Goal: Complete application form: Complete application form

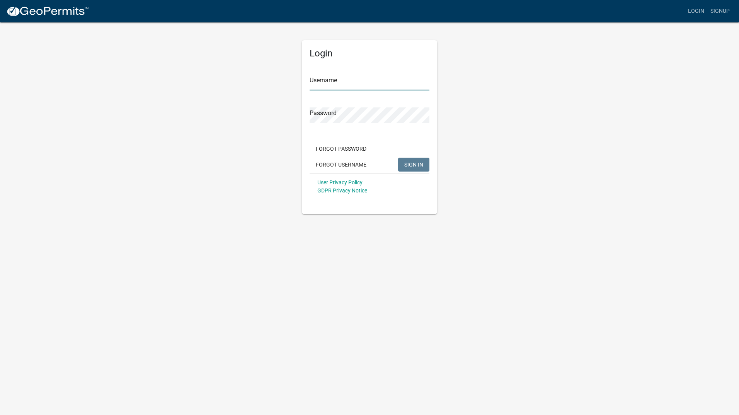
type input "GeoComm"
click at [415, 162] on span "SIGN IN" at bounding box center [413, 164] width 19 height 6
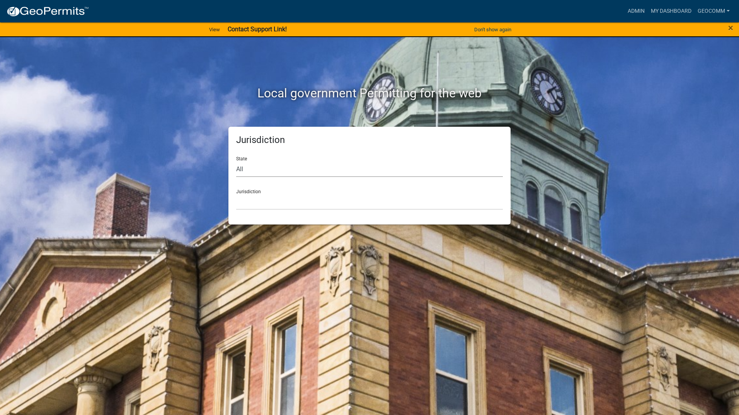
click at [303, 173] on select "All Colorado Georgia Indiana Iowa Kansas Minnesota Ohio South Carolina Wisconsin" at bounding box center [369, 169] width 267 height 16
select select "Iowa"
click at [236, 161] on select "All Colorado Georgia Indiana Iowa Kansas Minnesota Ohio South Carolina Wisconsin" at bounding box center [369, 169] width 267 height 16
click at [275, 203] on select "Boone County, Iowa Butler County, Iowa Cerro Gordo County, Iowa City of Harlan,…" at bounding box center [369, 202] width 267 height 16
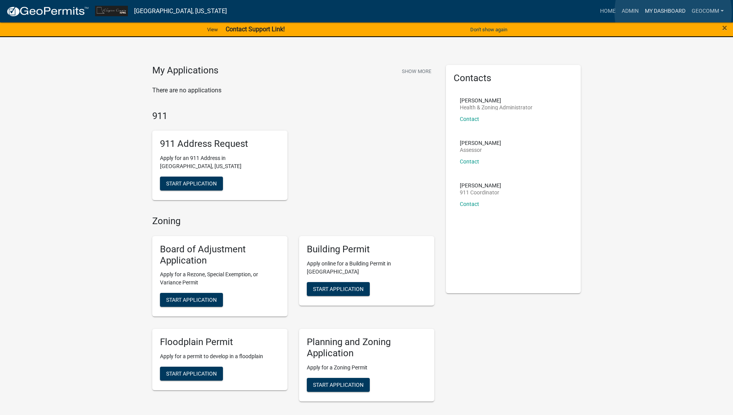
click at [673, 12] on link "My Dashboard" at bounding box center [665, 11] width 47 height 15
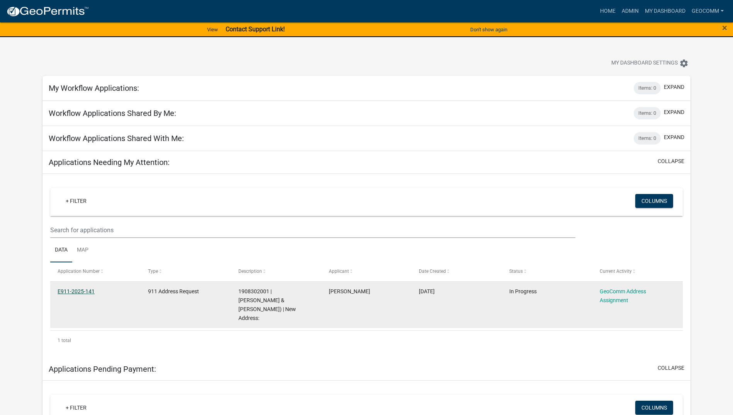
click at [75, 292] on link "E911-2025-141" at bounding box center [76, 291] width 37 height 6
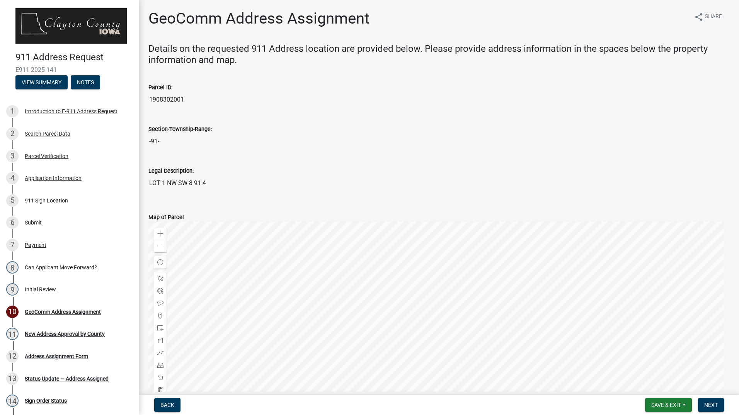
click at [164, 100] on input "1908302001" at bounding box center [438, 99] width 581 height 15
click at [37, 198] on div "911 Sign Location" at bounding box center [46, 200] width 43 height 5
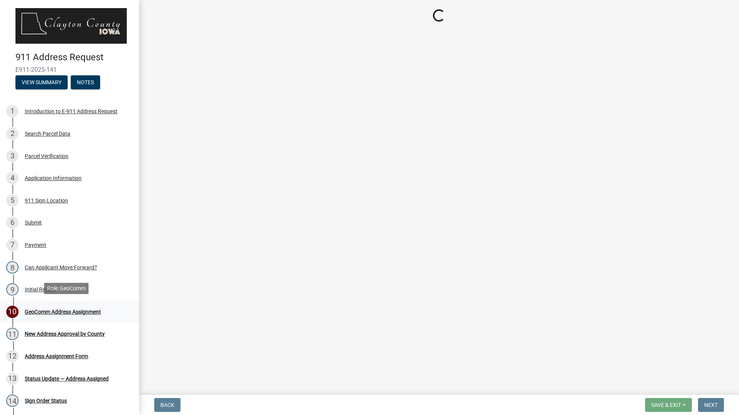
click at [46, 311] on div "GeoComm Address Assignment" at bounding box center [63, 311] width 76 height 5
click at [87, 309] on div "GeoComm Address Assignment" at bounding box center [63, 311] width 76 height 5
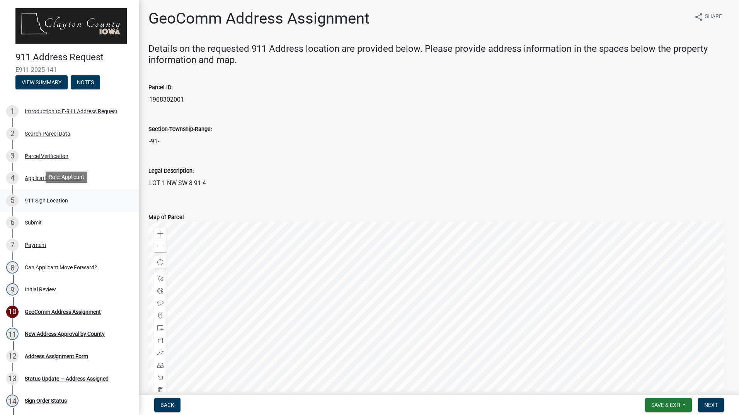
click at [46, 199] on div "911 Sign Location" at bounding box center [46, 200] width 43 height 5
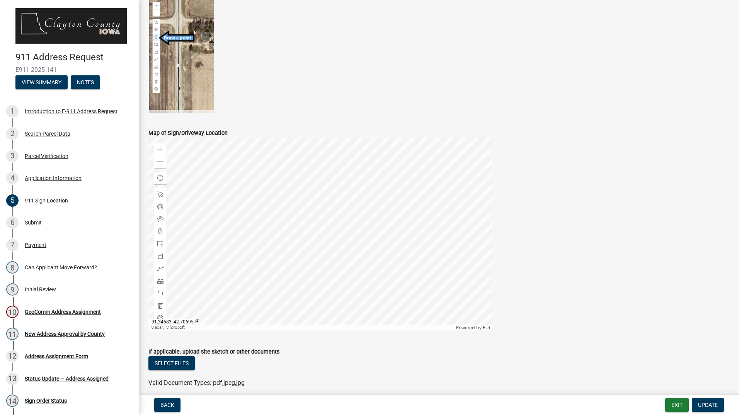
scroll to position [252, 0]
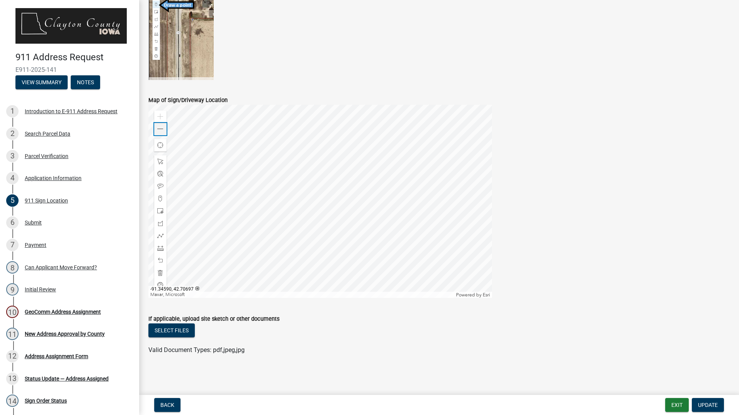
click at [166, 132] on div "Zoom out" at bounding box center [160, 129] width 12 height 12
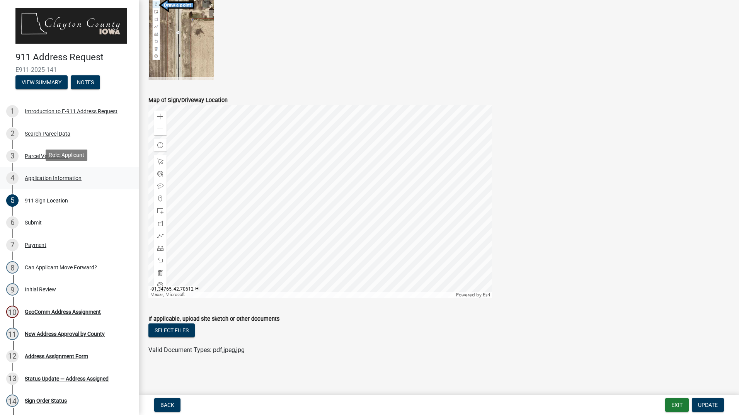
click at [54, 176] on div "Application Information" at bounding box center [53, 178] width 57 height 5
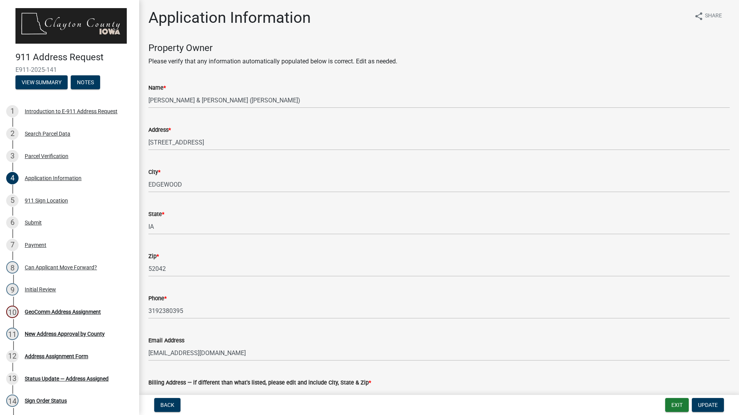
scroll to position [0, 0]
click at [87, 110] on div "Introduction to E-911 Address Request" at bounding box center [71, 111] width 93 height 5
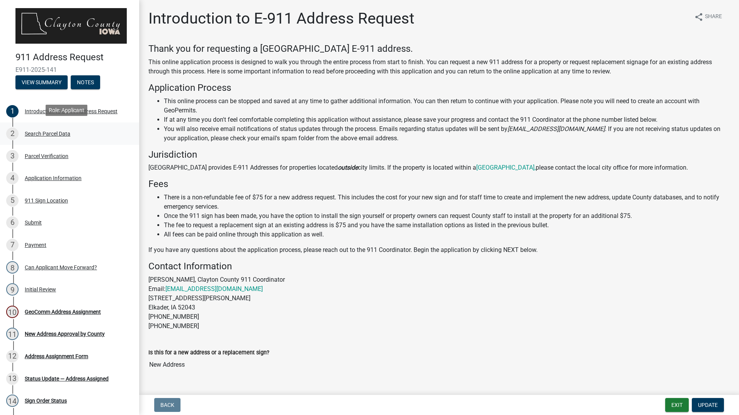
click at [55, 131] on div "Search Parcel Data" at bounding box center [48, 133] width 46 height 5
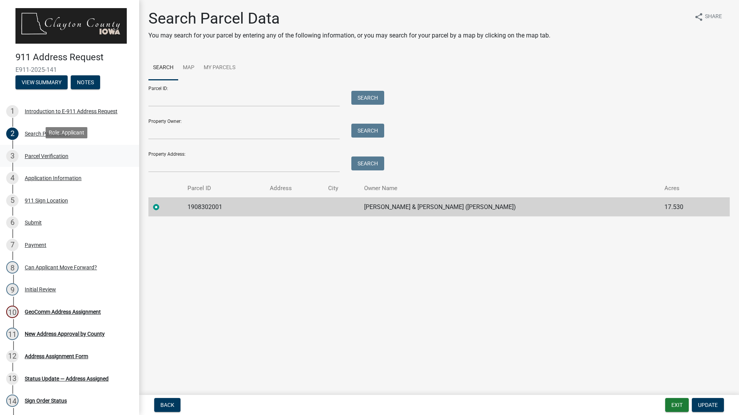
click at [55, 155] on div "Parcel Verification" at bounding box center [47, 155] width 44 height 5
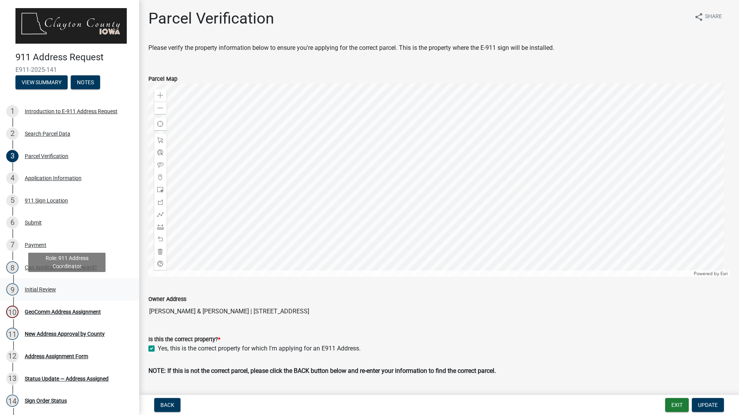
click at [43, 287] on div "Initial Review" at bounding box center [40, 289] width 31 height 5
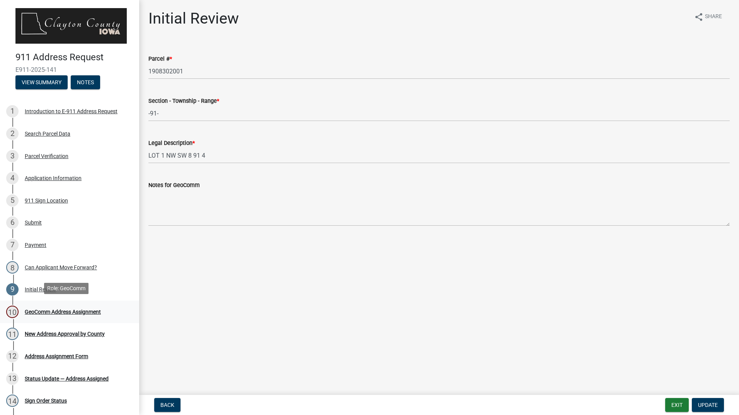
click at [57, 310] on div "GeoComm Address Assignment" at bounding box center [63, 311] width 76 height 5
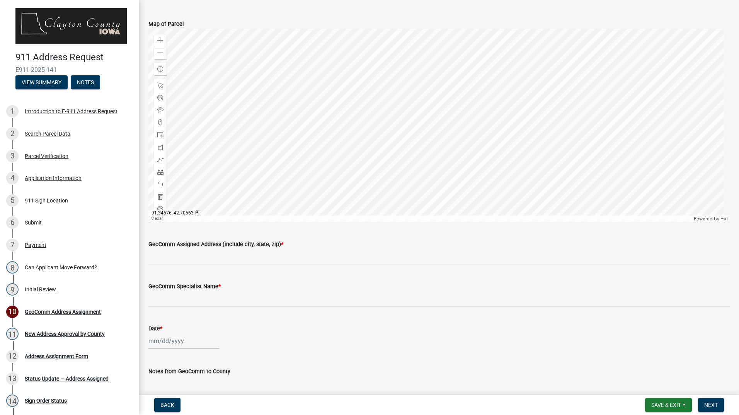
scroll to position [267, 0]
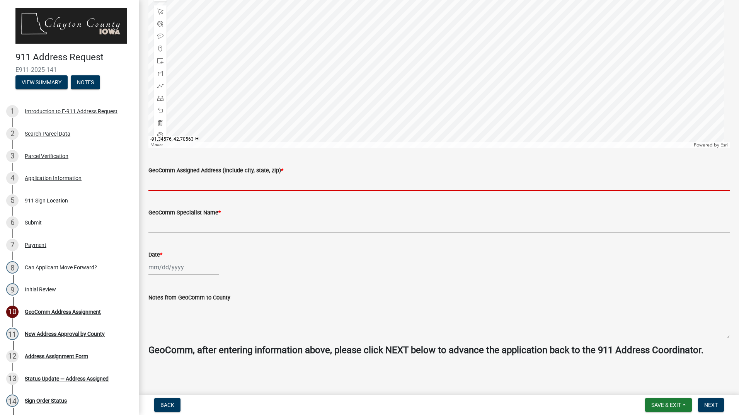
click at [235, 185] on input "GeoComm Assigned Address (include city, state, zip) *" at bounding box center [438, 183] width 581 height 16
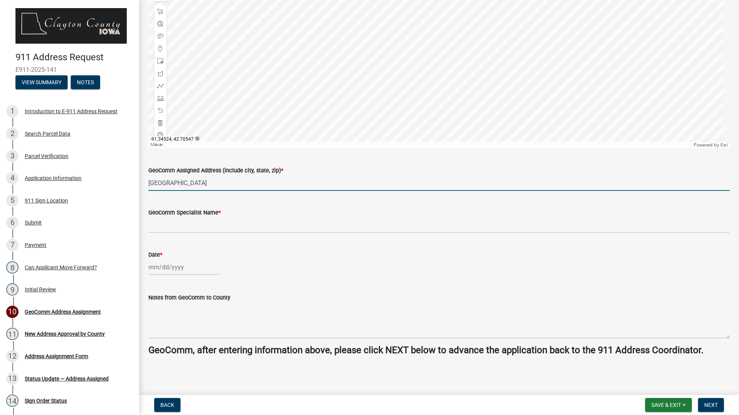
click at [228, 182] on input "[GEOGRAPHIC_DATA]" at bounding box center [438, 183] width 581 height 16
type input "[STREET_ADDRESS]"
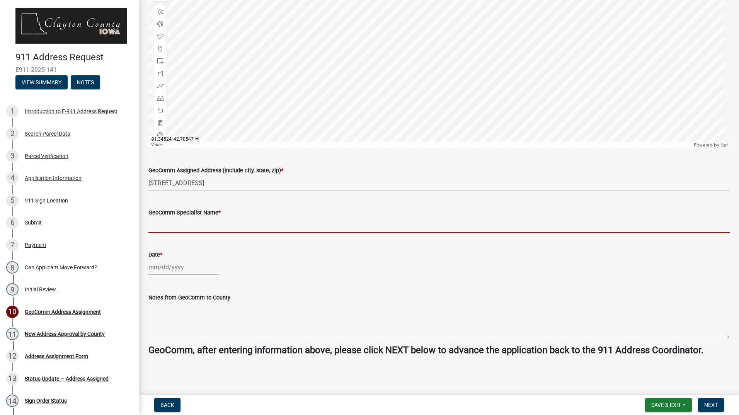
click at [221, 227] on input "GeoComm Specialist Name *" at bounding box center [438, 225] width 581 height 16
type input "[PERSON_NAME]"
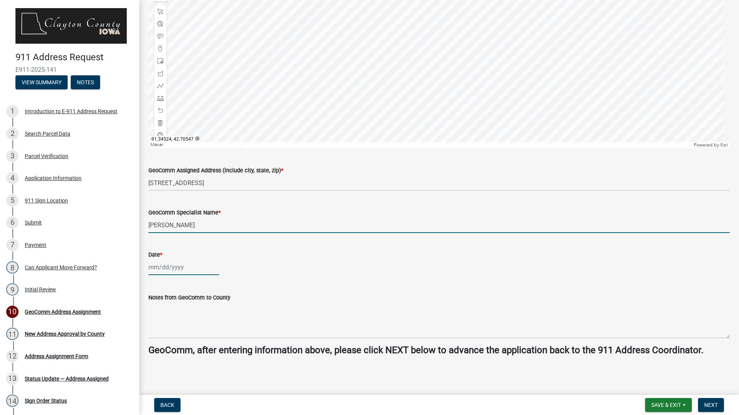
type input "[DATE]"
select select "9"
select select "2025"
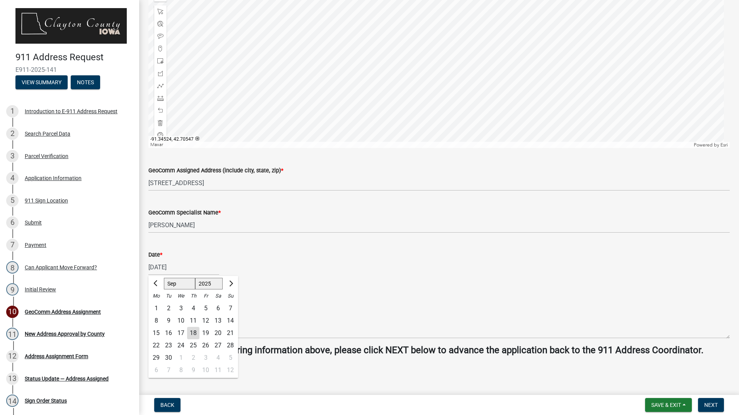
click at [191, 329] on div "18" at bounding box center [193, 333] width 12 height 12
type input "[DATE]"
click at [706, 409] on button "Next" at bounding box center [711, 405] width 26 height 14
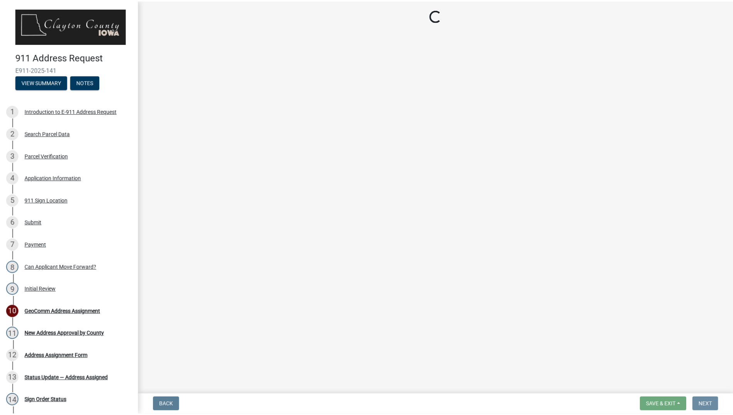
scroll to position [0, 0]
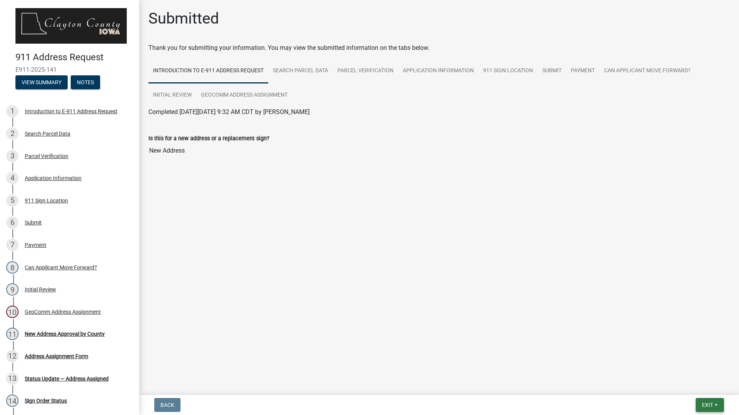
click at [721, 403] on button "Exit" at bounding box center [710, 405] width 28 height 14
click at [700, 388] on button "Save & Exit" at bounding box center [693, 385] width 62 height 19
